Goal: Navigation & Orientation: Find specific page/section

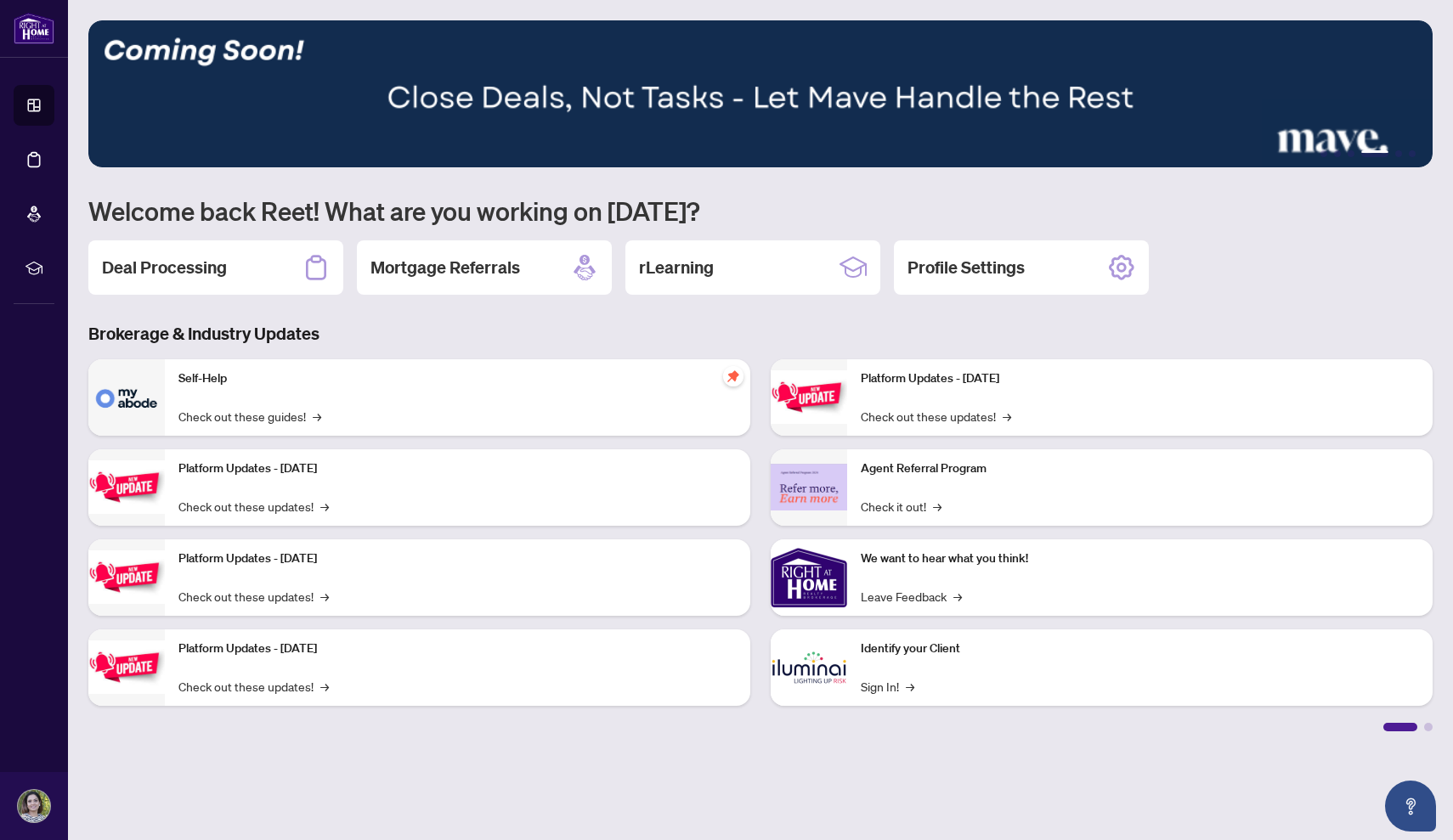
click at [1427, 723] on div at bounding box center [1427, 727] width 9 height 9
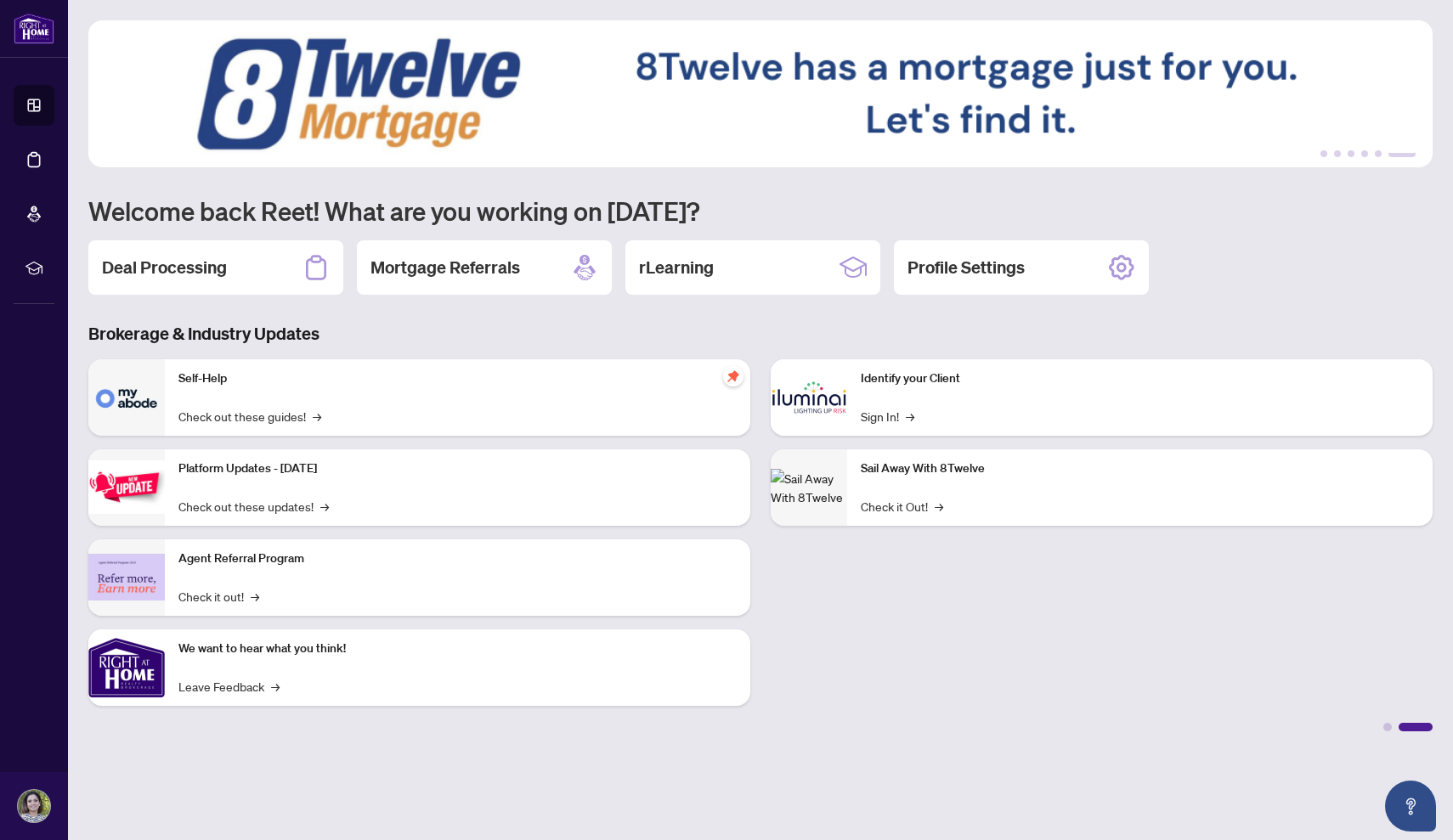
click at [1403, 147] on img at bounding box center [760, 93] width 1344 height 147
click at [1314, 152] on ul "1 2 3 4 5 6" at bounding box center [760, 153] width 1344 height 7
click at [1318, 152] on ul "1 2 3 4 5 6" at bounding box center [760, 153] width 1344 height 7
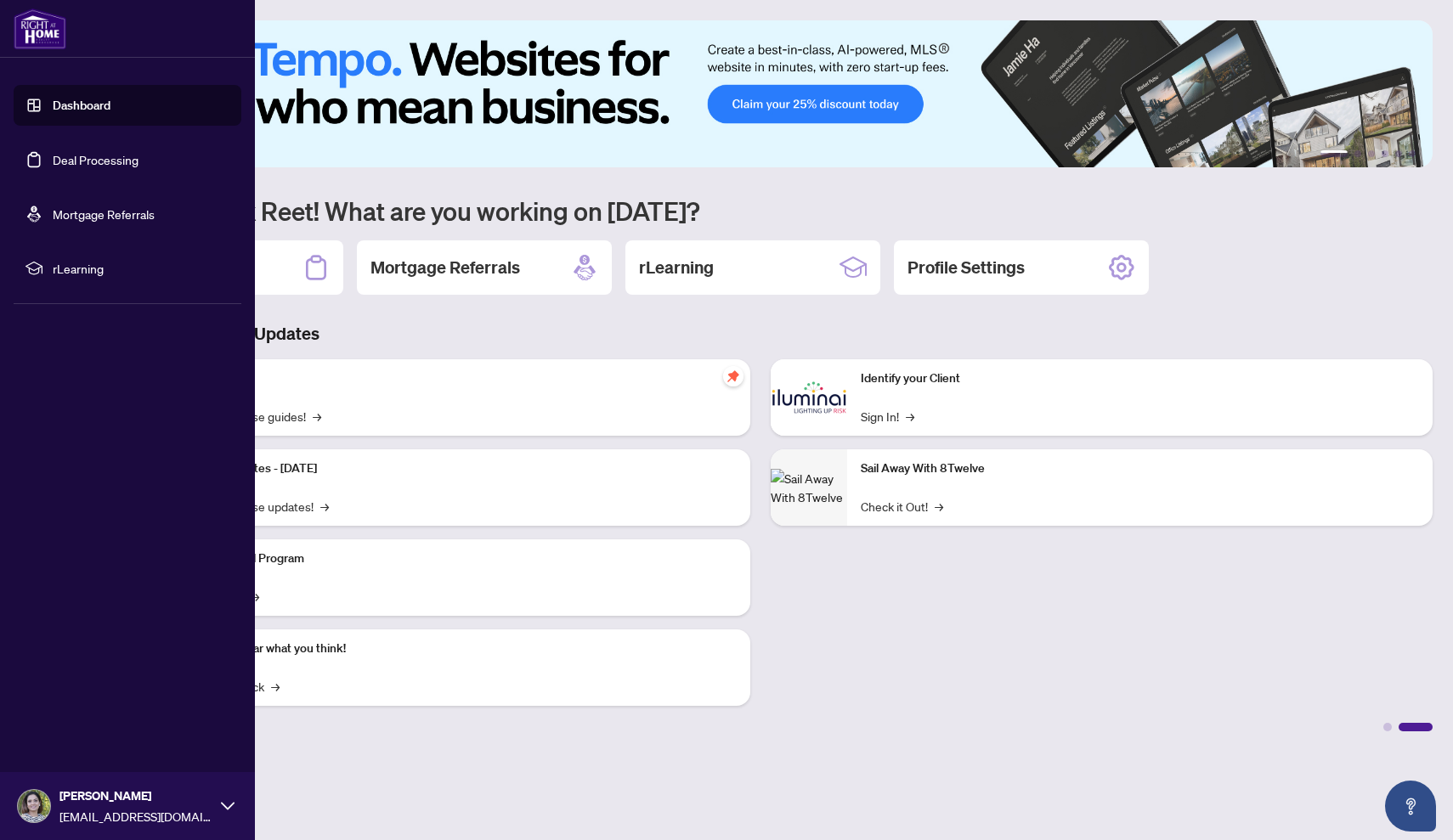
click at [42, 811] on img at bounding box center [34, 806] width 32 height 32
click at [79, 110] on link "Dashboard" at bounding box center [81, 106] width 58 height 15
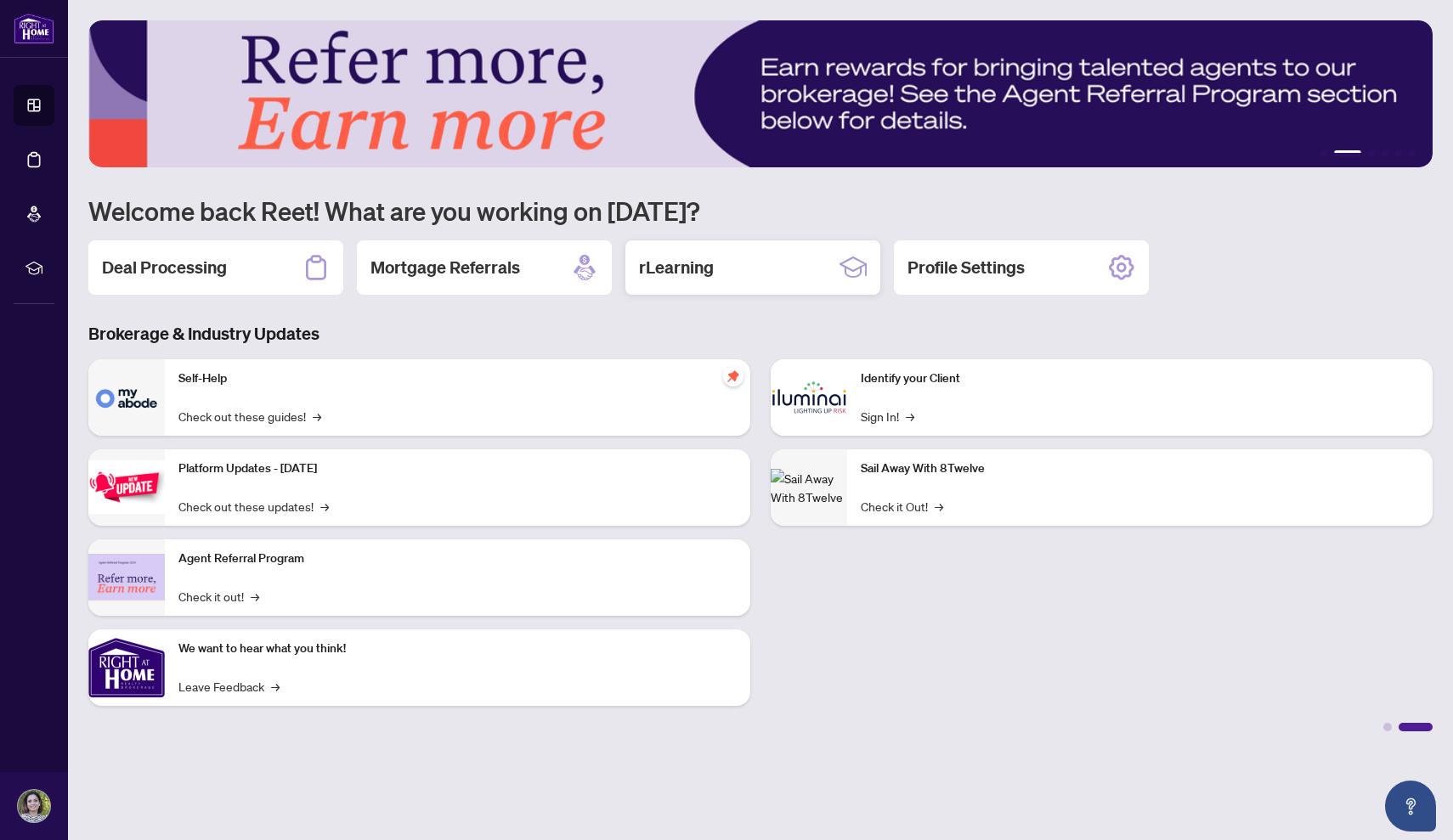
click at [699, 276] on h2 "rLearning" at bounding box center [676, 267] width 75 height 24
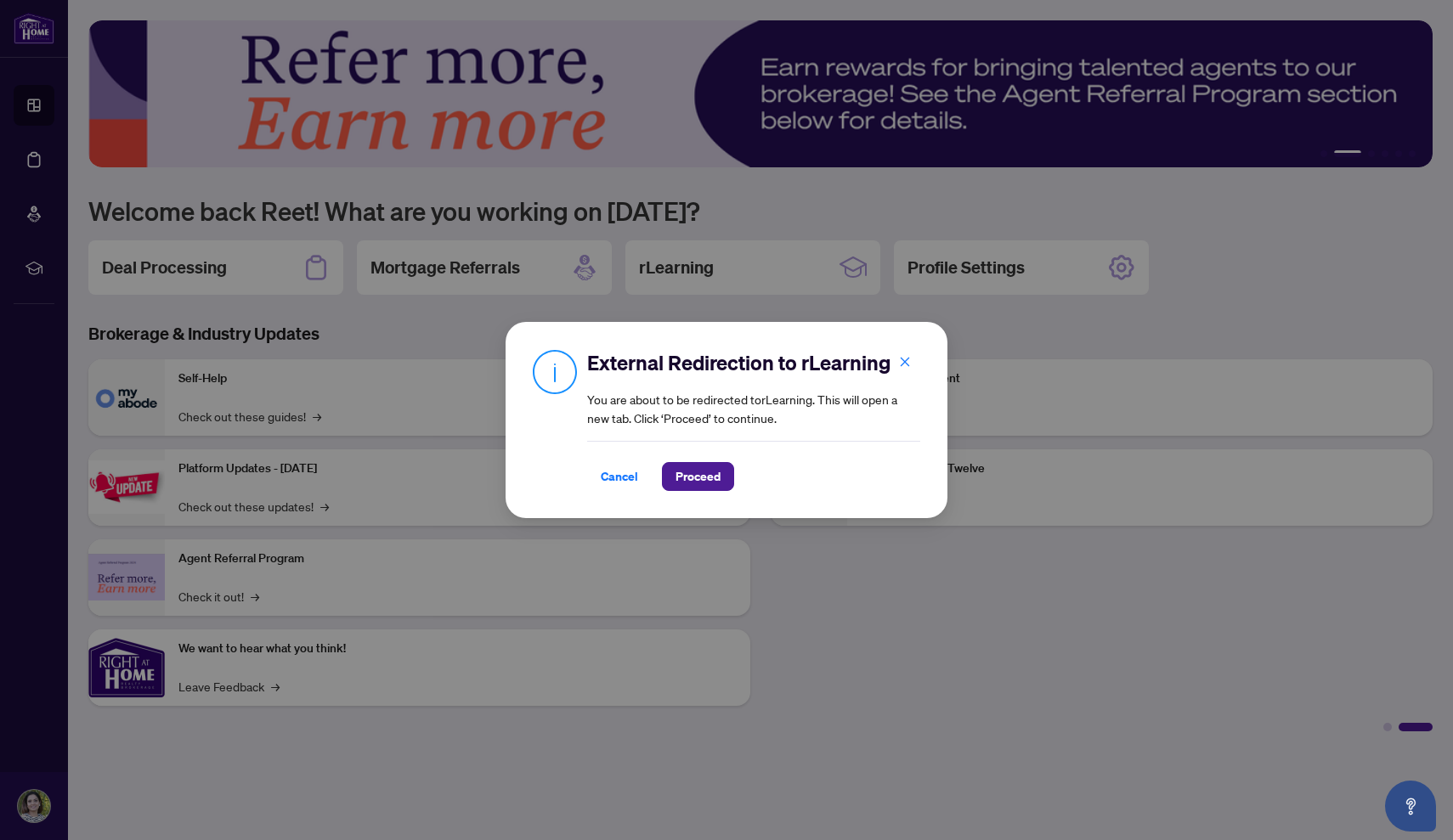
click at [697, 461] on div "Cancel Proceed" at bounding box center [754, 465] width 333 height 50
click at [702, 478] on span "Proceed" at bounding box center [697, 477] width 45 height 28
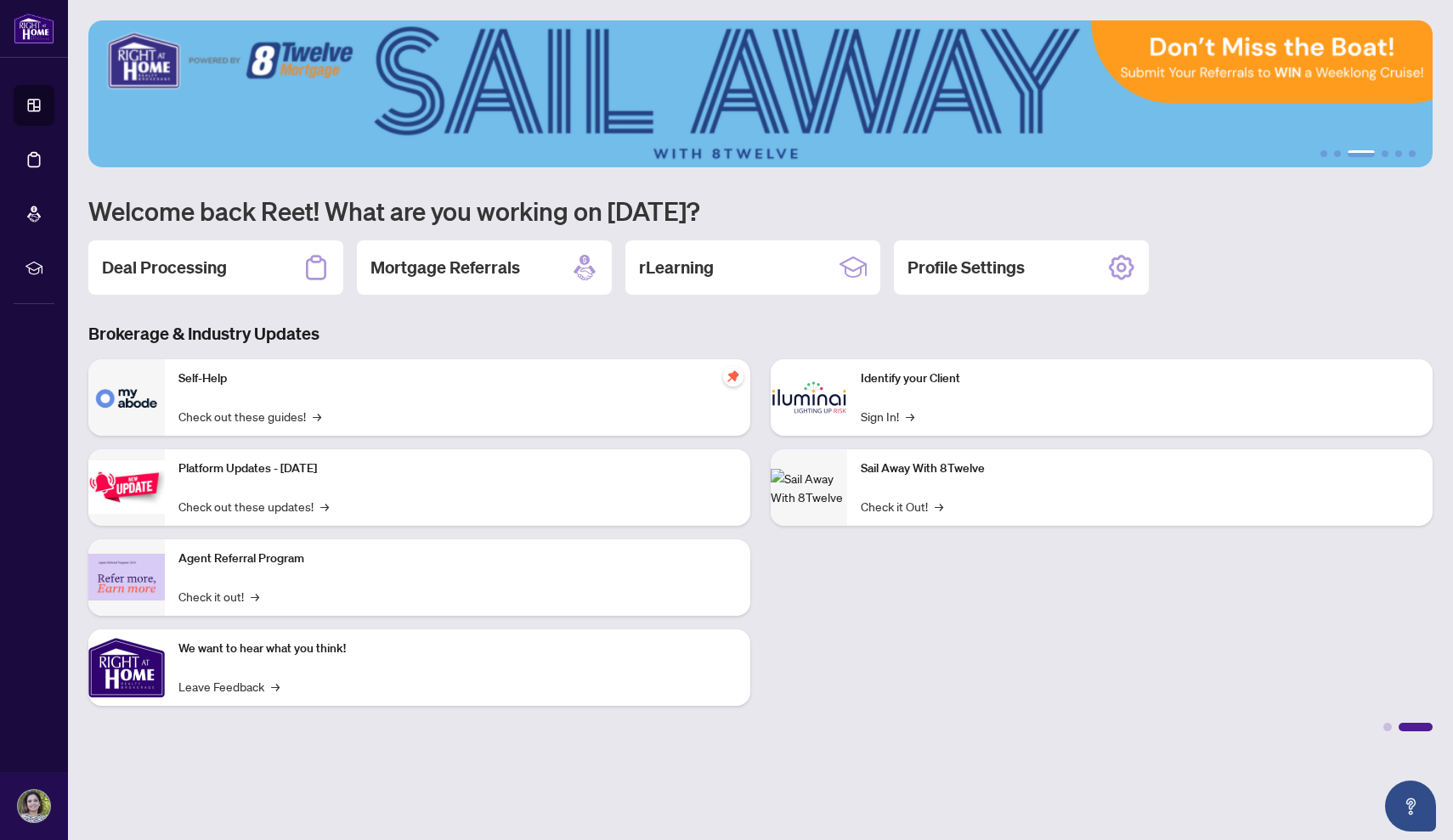
click at [1382, 727] on div at bounding box center [760, 725] width 1344 height 11
click at [1389, 724] on div at bounding box center [1386, 727] width 9 height 9
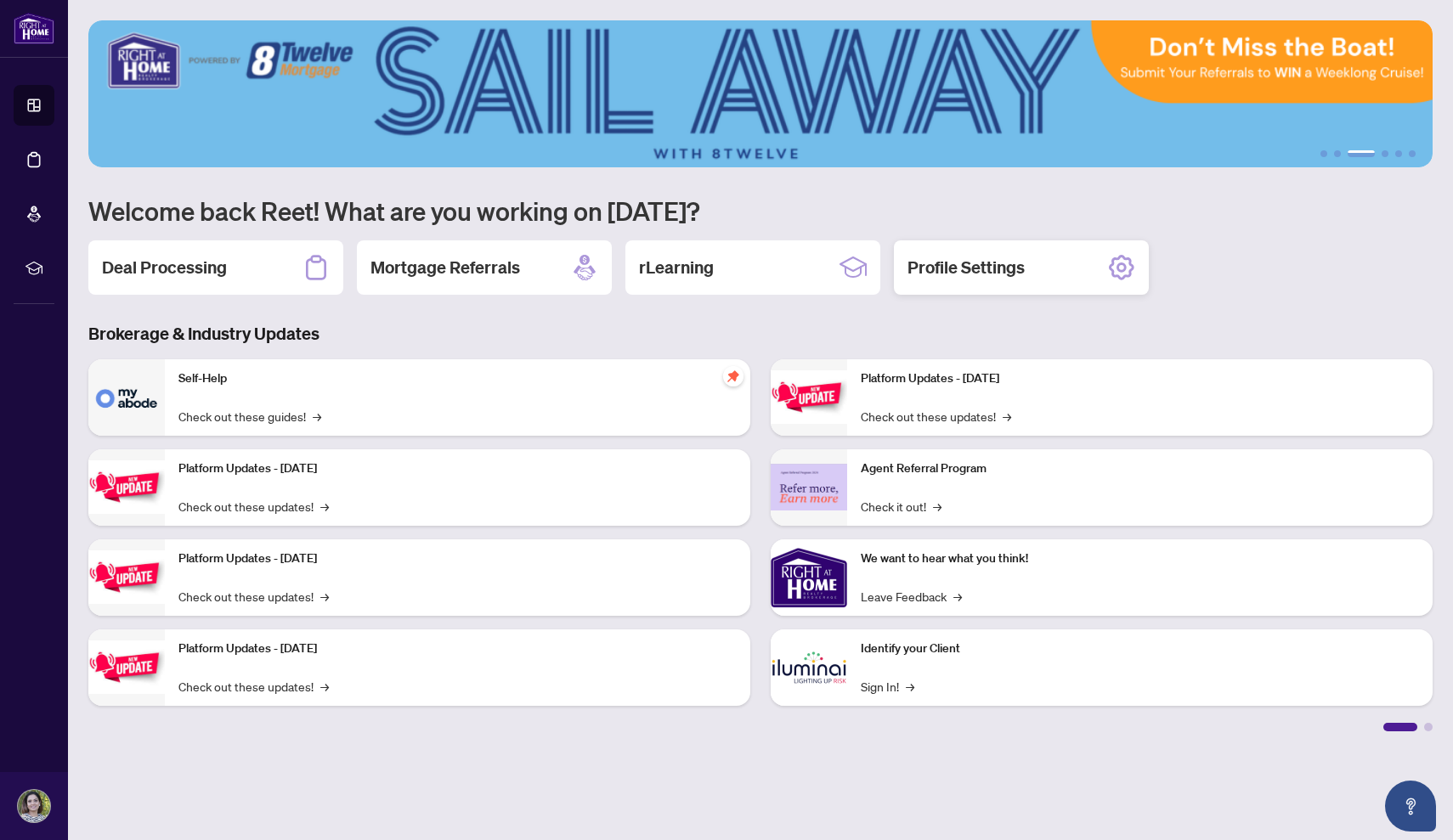
click at [992, 264] on h2 "Profile Settings" at bounding box center [965, 267] width 117 height 24
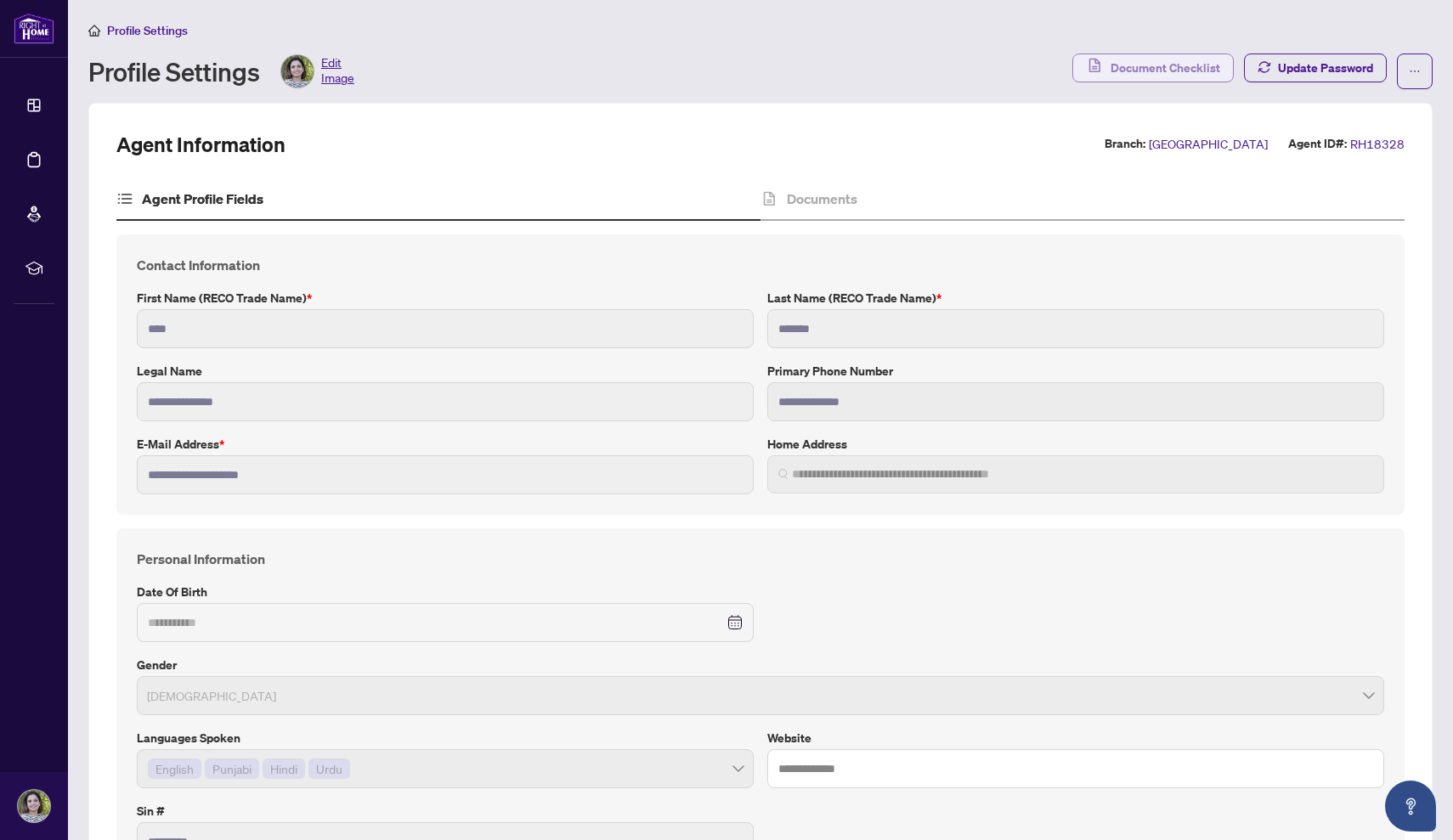
click at [1188, 69] on span "Document Checklist" at bounding box center [1165, 68] width 109 height 28
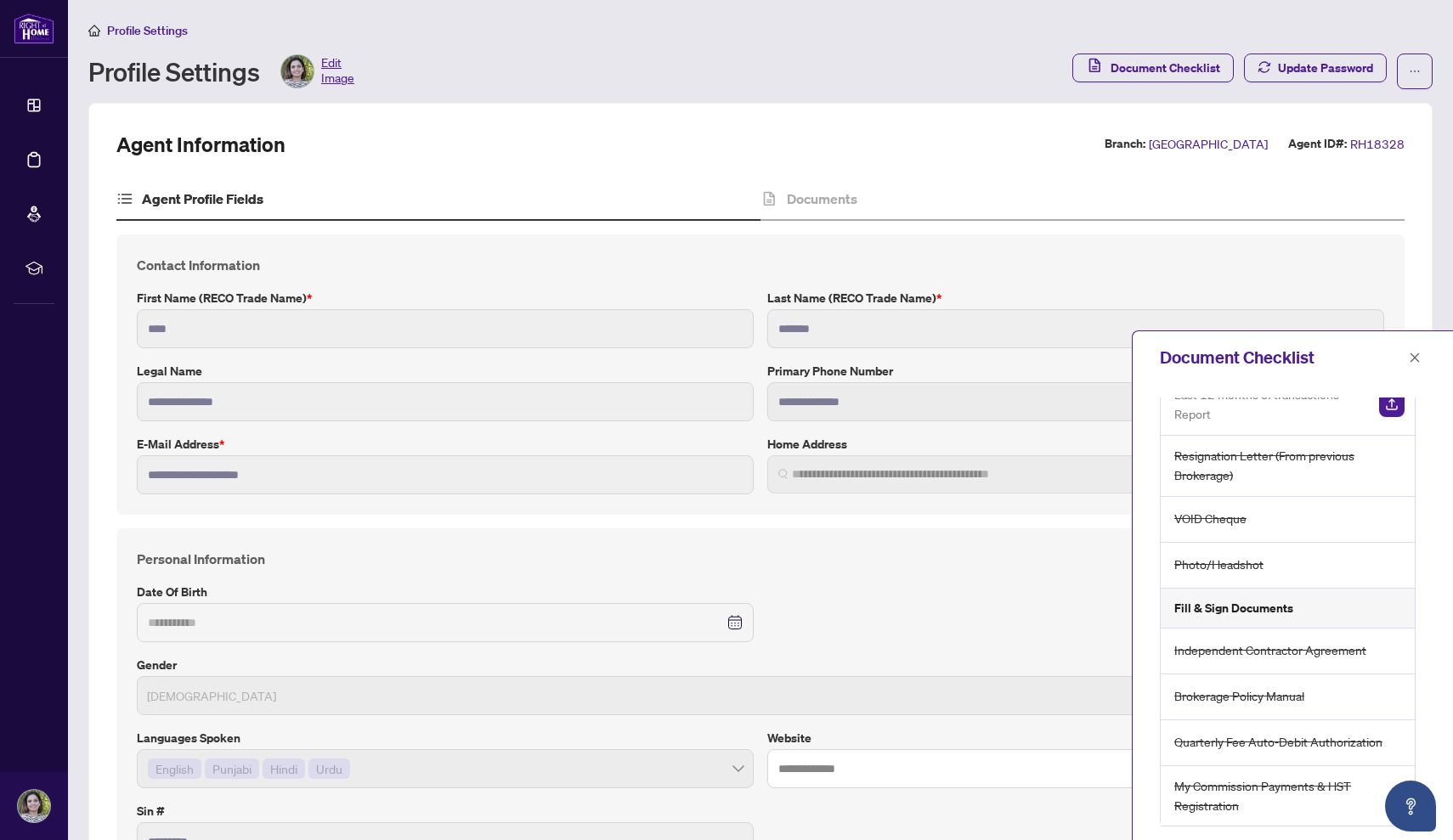
scroll to position [108, 0]
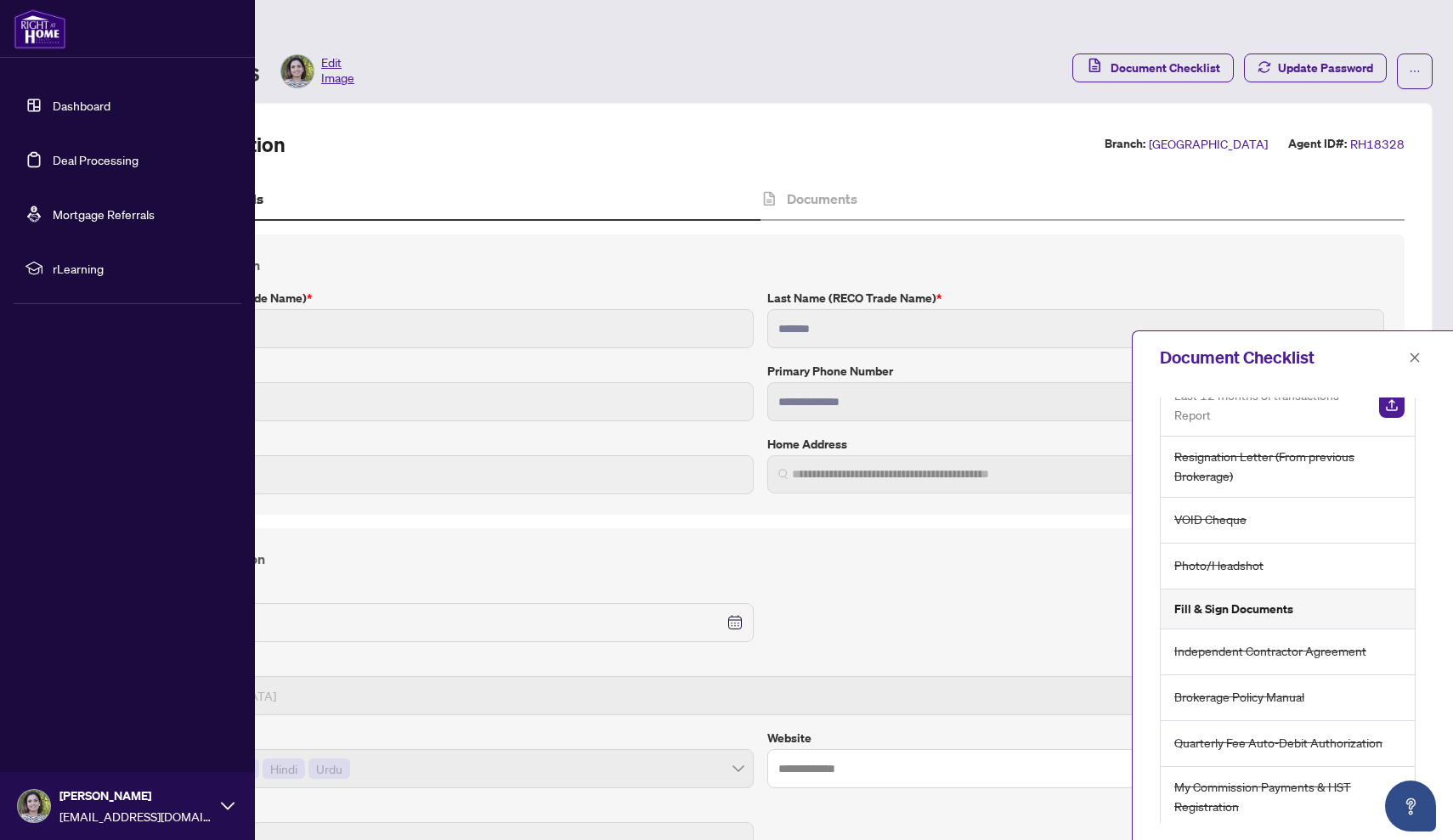
click at [76, 98] on link "Dashboard" at bounding box center [81, 106] width 58 height 15
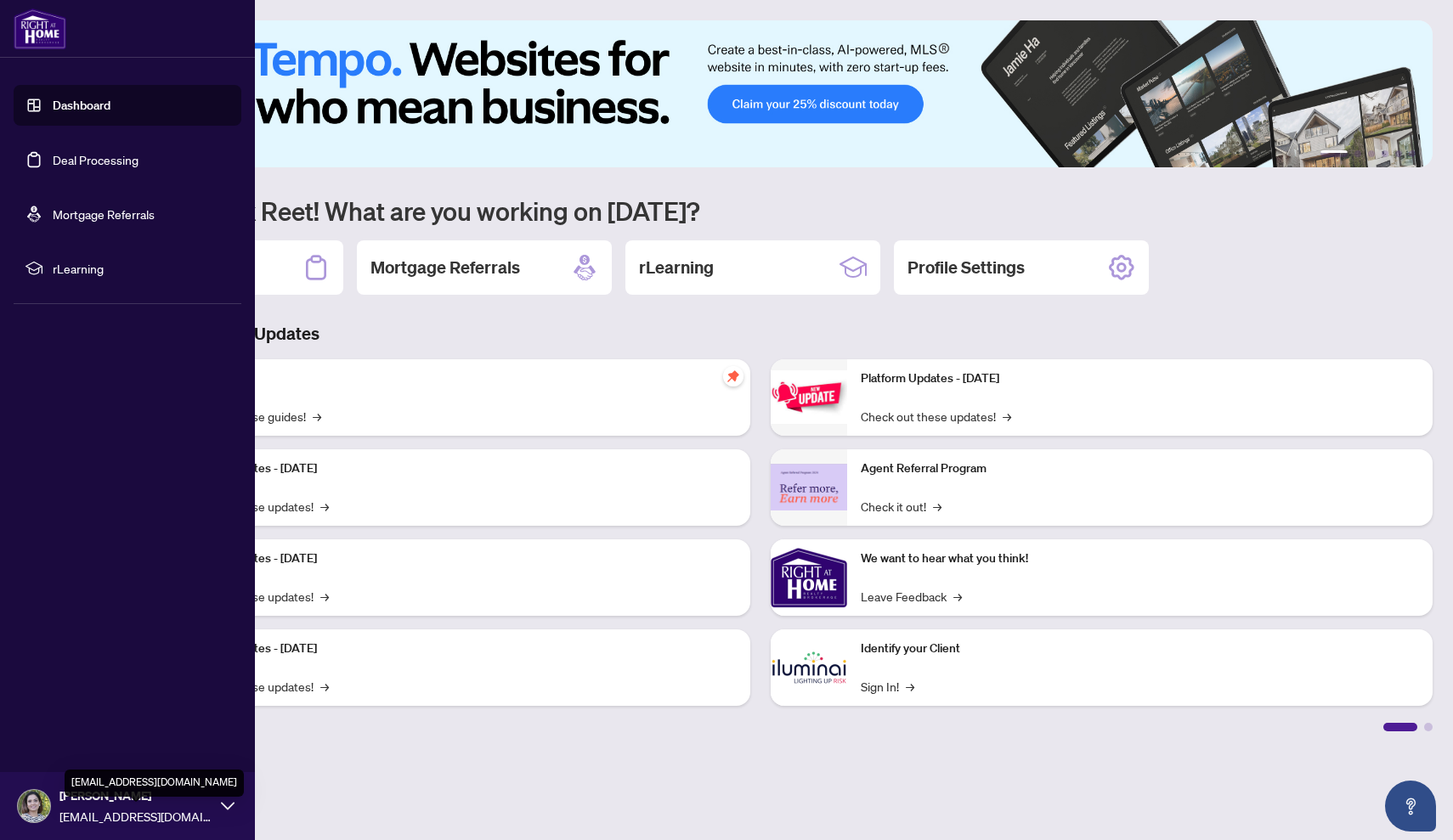
click at [224, 804] on icon at bounding box center [227, 806] width 13 height 8
click at [56, 740] on span "Profile Settings" at bounding box center [89, 740] width 81 height 28
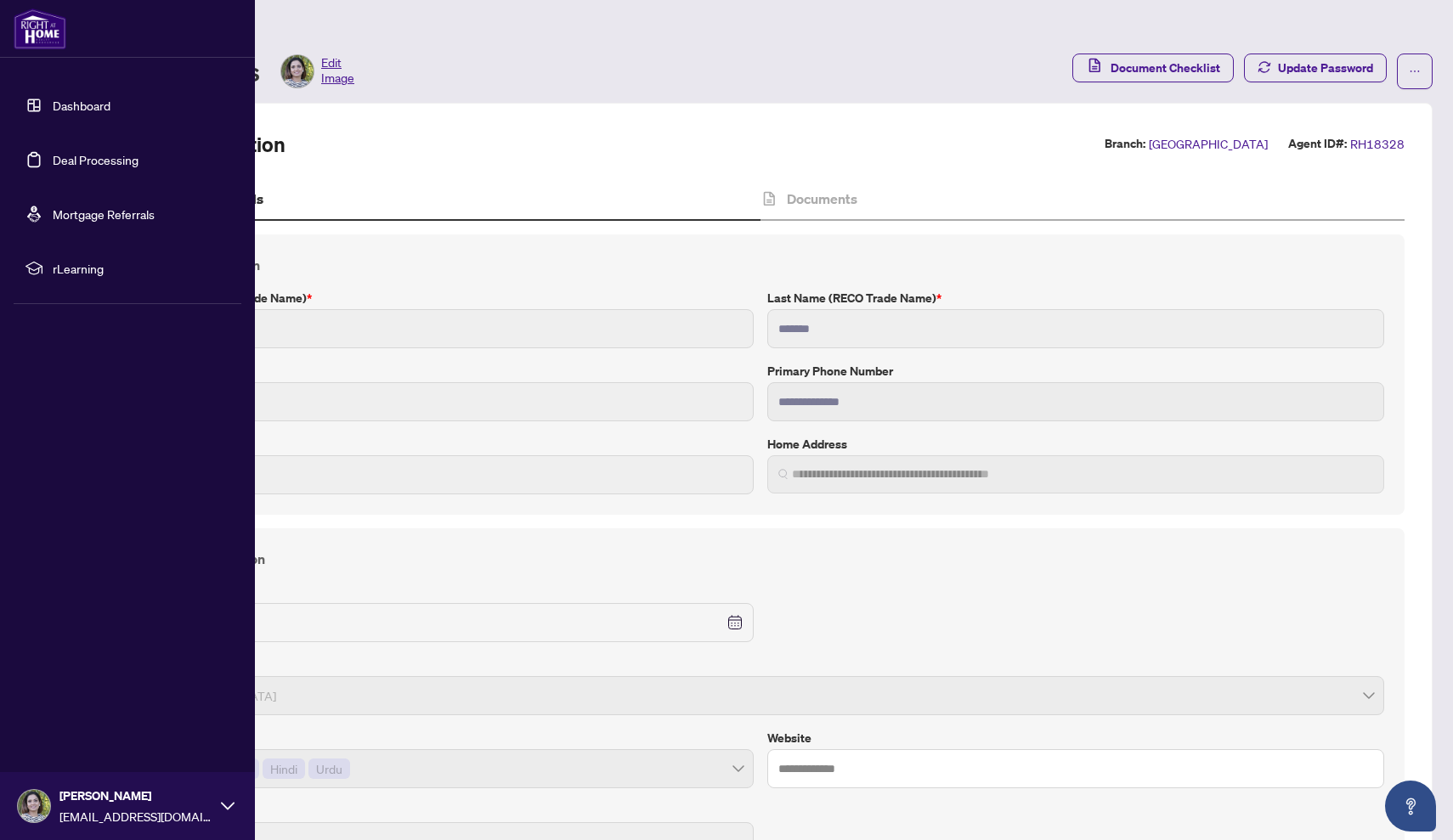
click at [39, 10] on img at bounding box center [39, 29] width 52 height 41
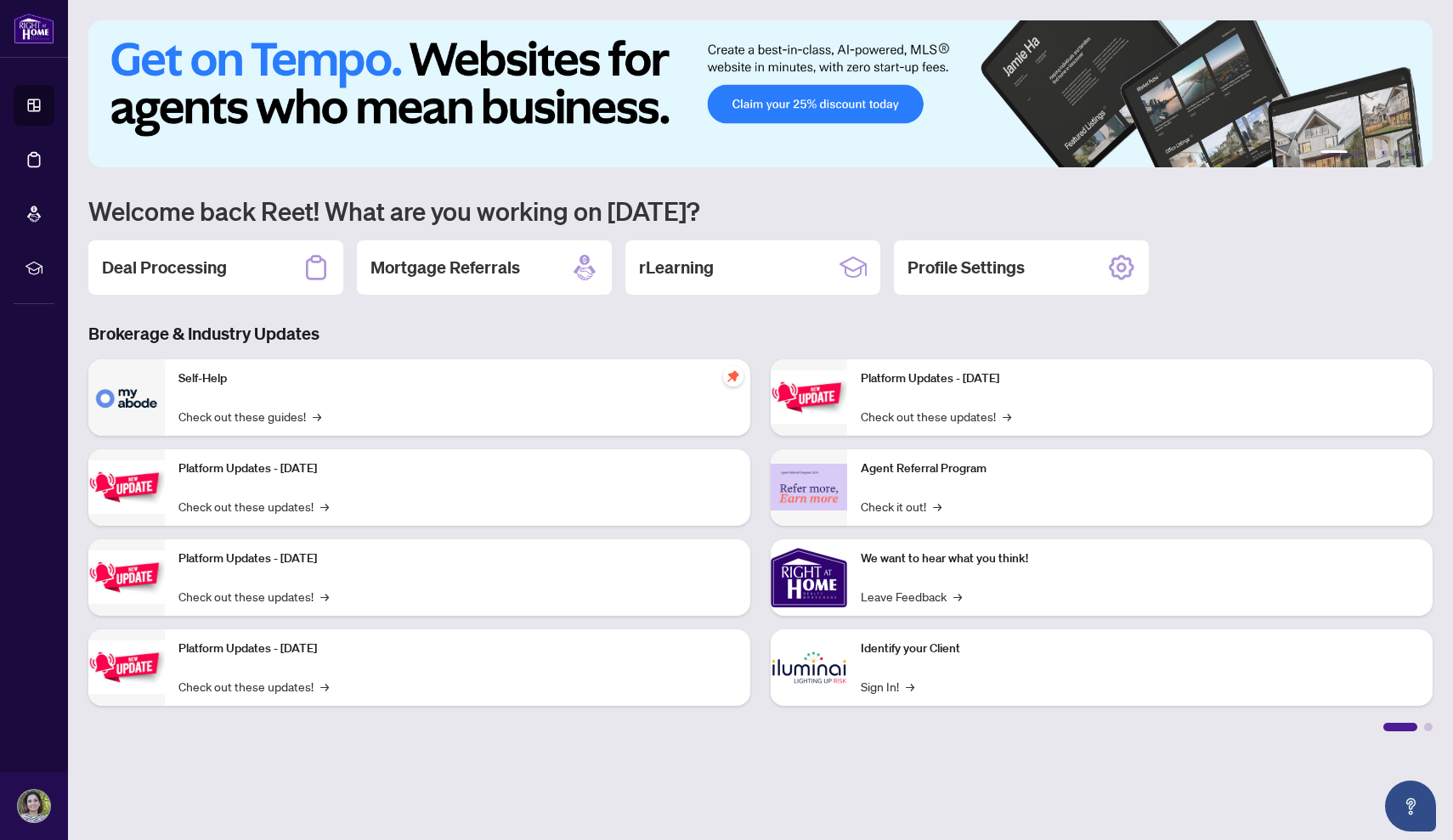
click at [1429, 732] on main "1 2 3 4 5 6 Welcome back Reet! What are you working on [DATE]? Deal Processing …" at bounding box center [759, 420] width 1384 height 840
click at [1429, 728] on div at bounding box center [1427, 727] width 9 height 9
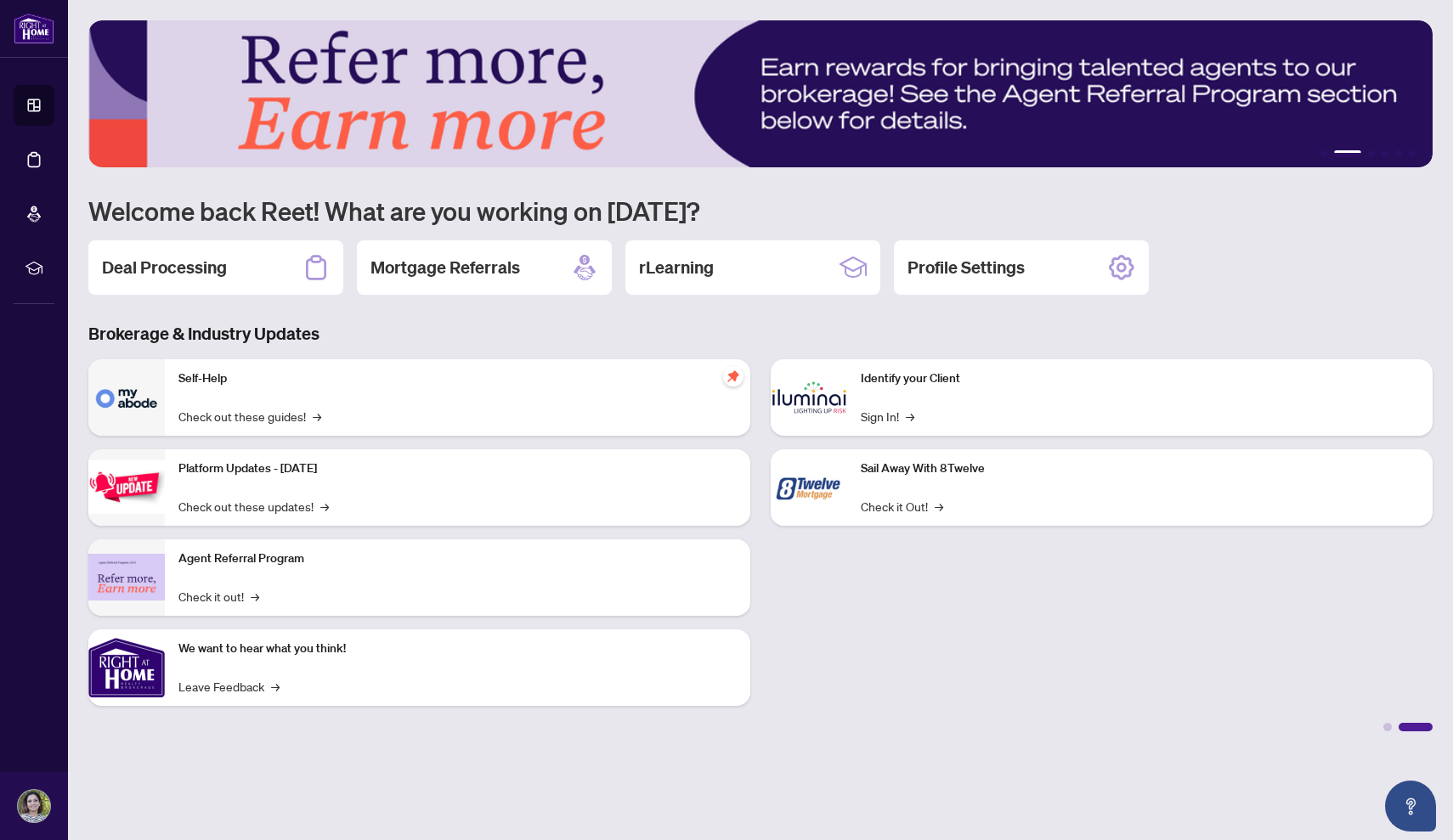
click at [337, 391] on div "Self-Help Check out these guides! →" at bounding box center [457, 398] width 585 height 76
click at [634, 400] on div "Self-Help Check out these guides! →" at bounding box center [457, 398] width 585 height 76
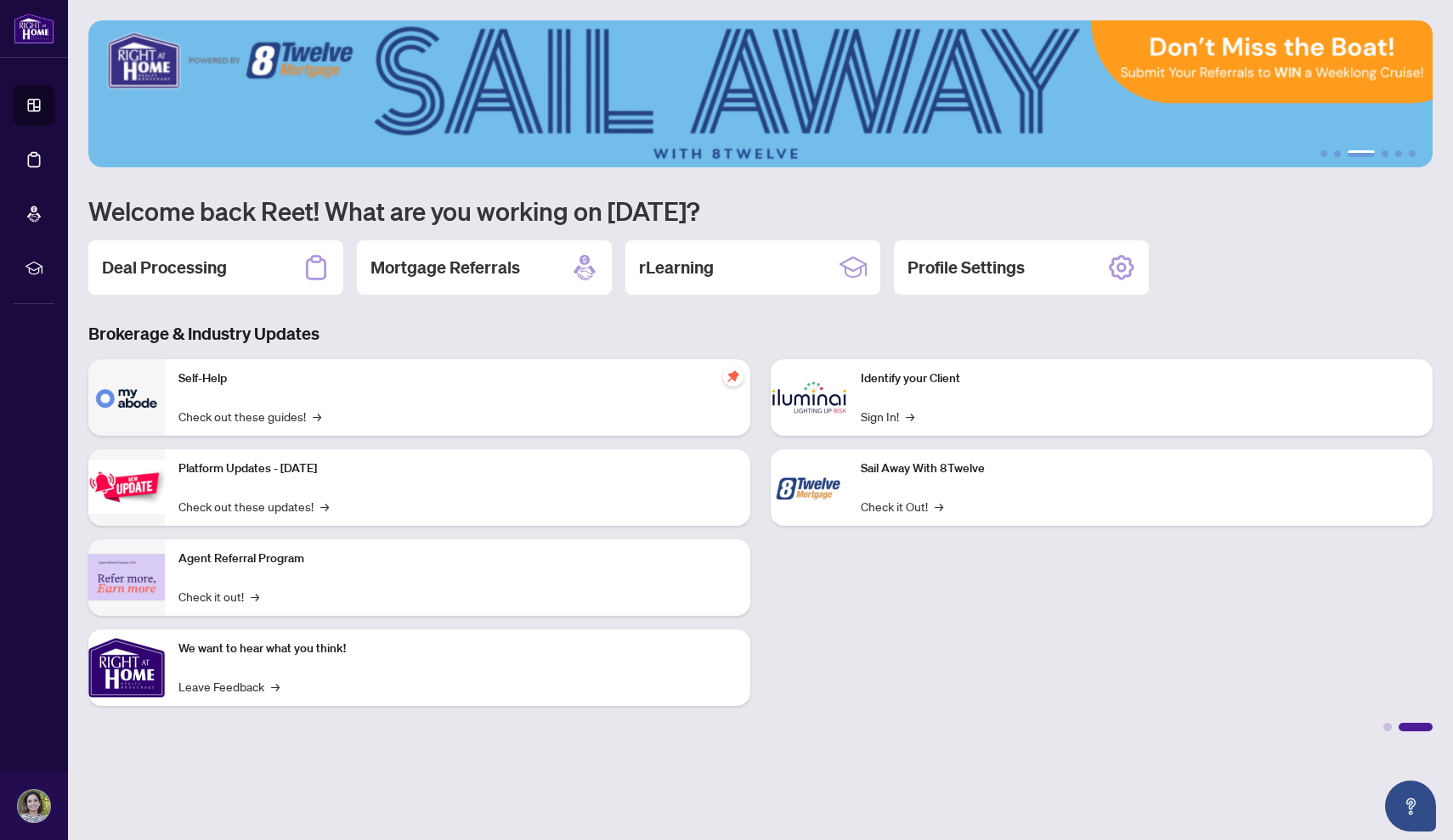
click at [123, 397] on img at bounding box center [127, 398] width 76 height 76
click at [1038, 297] on div "1 2 3 4 5 6 Welcome back Reet! What are you working on [DATE]? Deal Processing …" at bounding box center [760, 375] width 1344 height 711
click at [209, 272] on h2 "Deal Processing" at bounding box center [164, 267] width 125 height 24
